Goal: Task Accomplishment & Management: Use online tool/utility

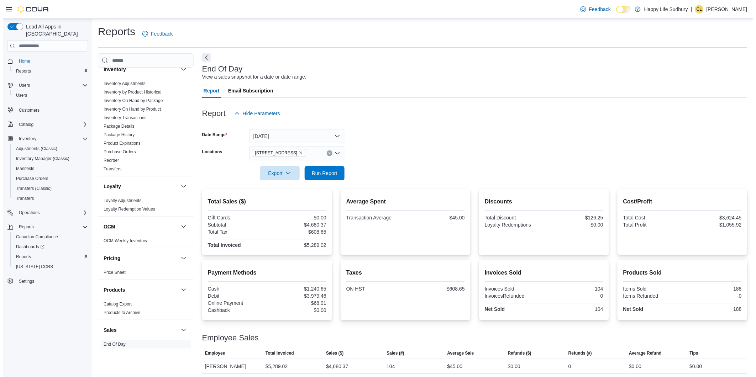
scroll to position [197, 0]
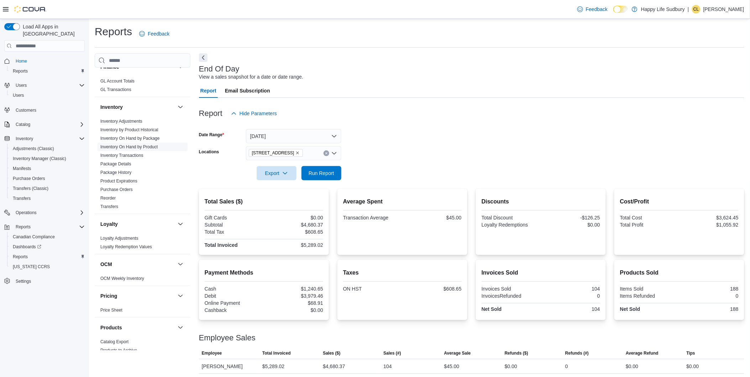
click at [127, 147] on link "Inventory On Hand by Product" at bounding box center [128, 146] width 57 height 5
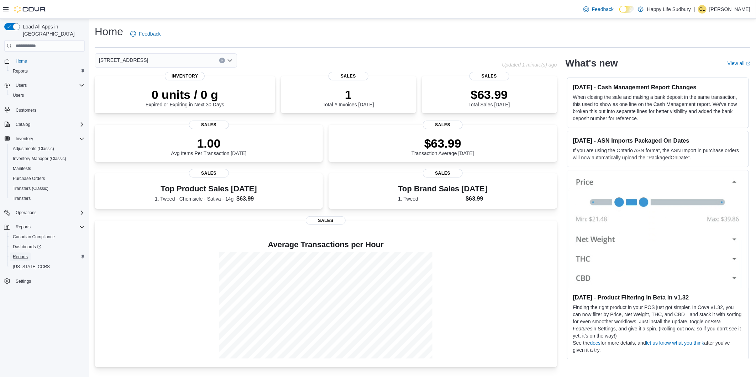
click at [27, 254] on span "Reports" at bounding box center [20, 257] width 15 height 6
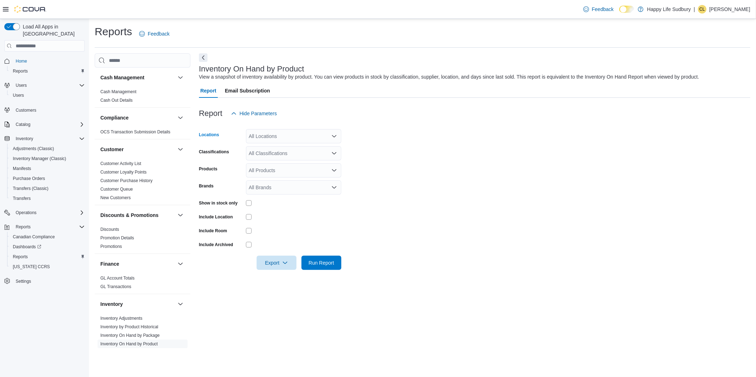
click at [336, 138] on icon "Open list of options" at bounding box center [334, 136] width 6 height 6
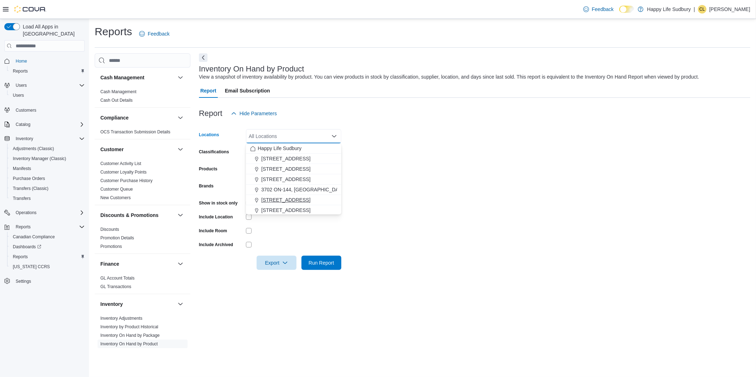
click at [296, 198] on span "[STREET_ADDRESS]" at bounding box center [285, 199] width 49 height 7
click at [401, 168] on form "Locations 387 Centre St, Espanola Combo box. Selected. 387 Centre St, Espanola.…" at bounding box center [474, 195] width 551 height 149
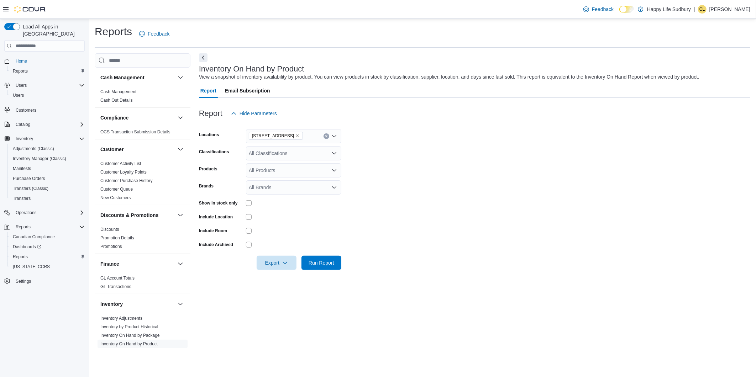
click at [332, 154] on icon "Open list of options" at bounding box center [334, 153] width 6 height 6
click at [268, 175] on span "Vapes" at bounding box center [268, 174] width 14 height 7
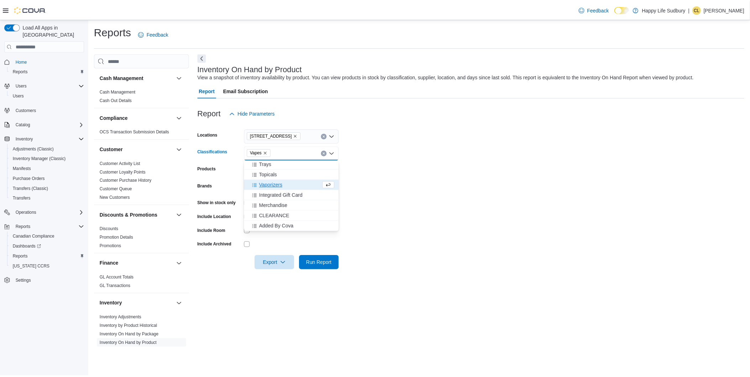
scroll to position [218, 0]
click at [410, 171] on form "Locations 387 Centre St, Espanola Classifications Vapes Combo box. Selected. Va…" at bounding box center [474, 195] width 551 height 149
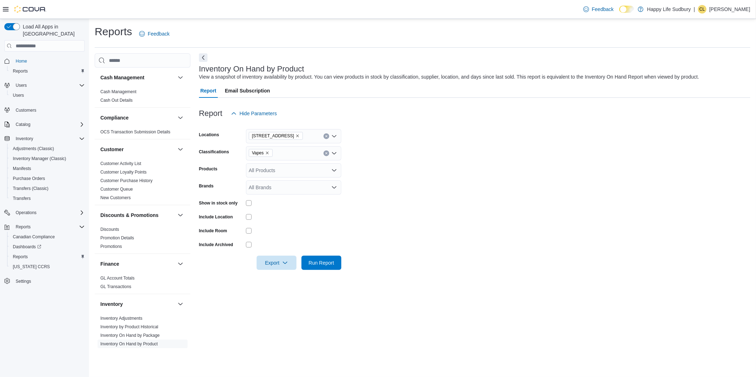
click at [252, 205] on div at bounding box center [293, 203] width 95 height 6
click at [326, 264] on span "Run Report" at bounding box center [321, 262] width 26 height 7
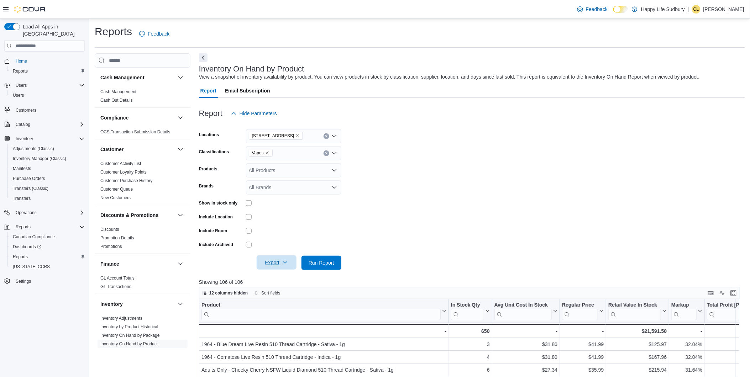
click at [273, 262] on span "Export" at bounding box center [276, 262] width 31 height 14
click at [275, 276] on span "Export to Excel" at bounding box center [278, 277] width 32 height 6
